Goal: Information Seeking & Learning: Learn about a topic

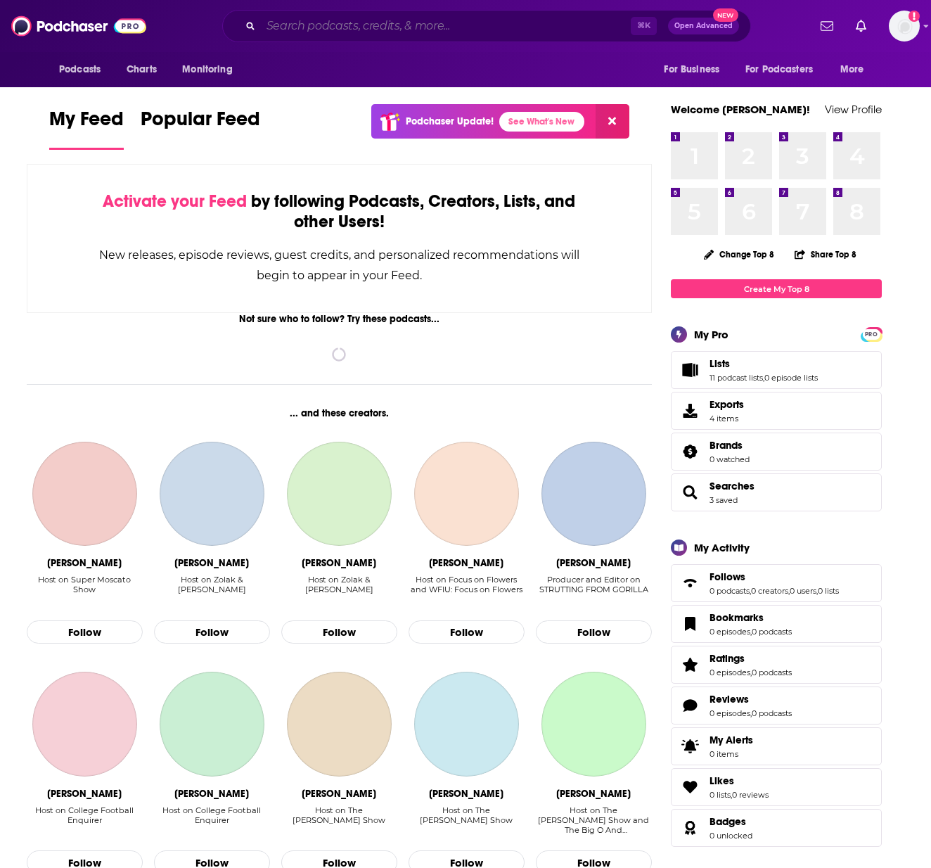
click at [376, 32] on input "Search podcasts, credits, & more..." at bounding box center [446, 26] width 370 height 23
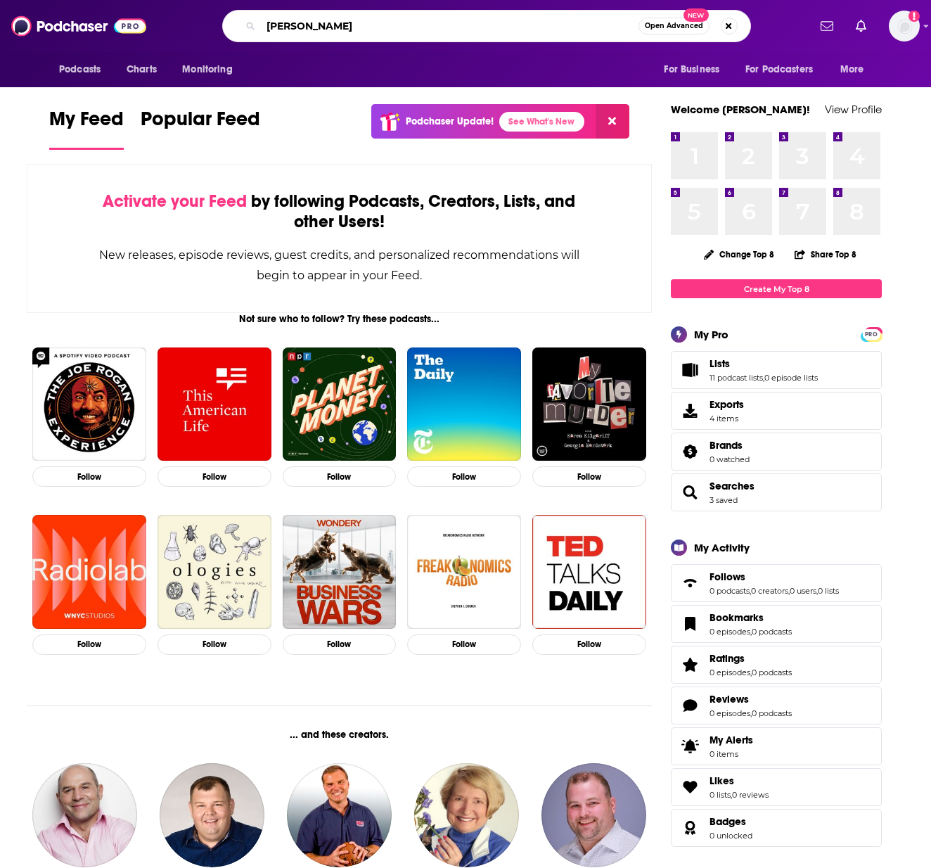
type input "[PERSON_NAME]"
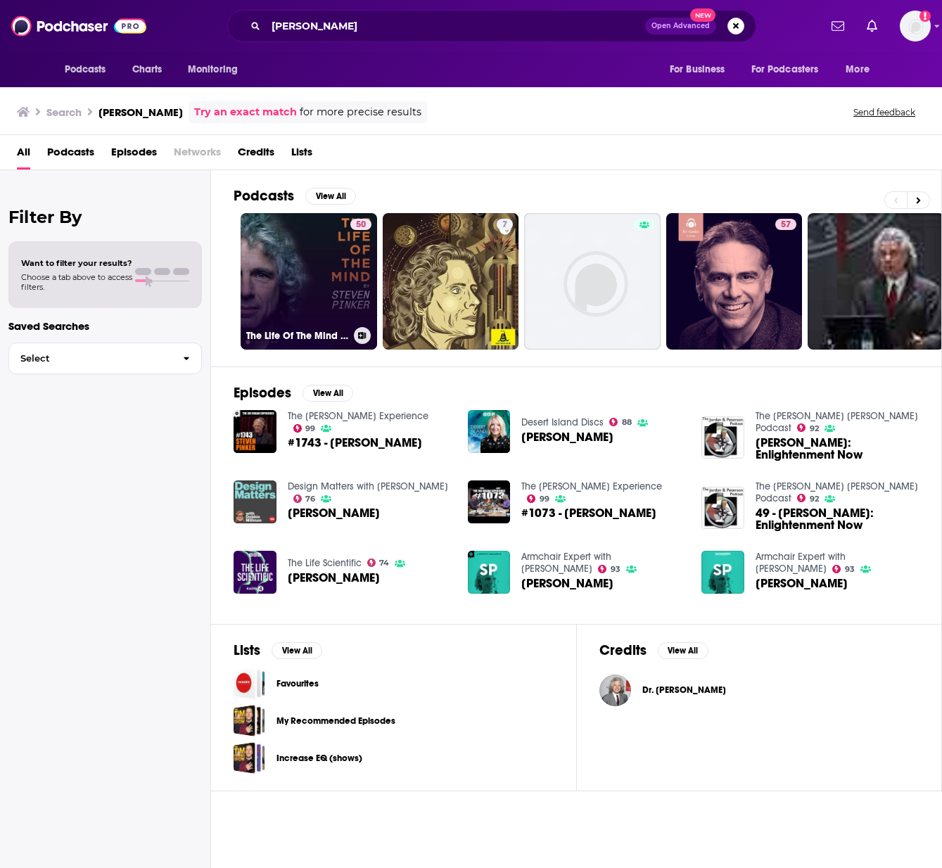
click at [357, 281] on div "50" at bounding box center [360, 273] width 21 height 108
